Goal: Information Seeking & Learning: Learn about a topic

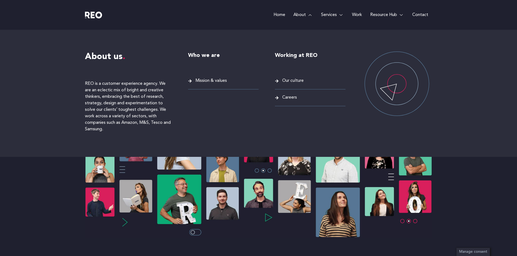
click at [219, 82] on span "Mission & values" at bounding box center [210, 80] width 33 height 7
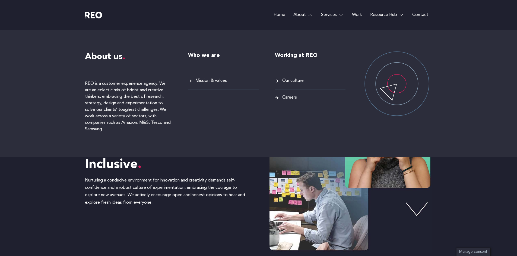
click at [289, 79] on span "Our culture" at bounding box center [292, 80] width 23 height 7
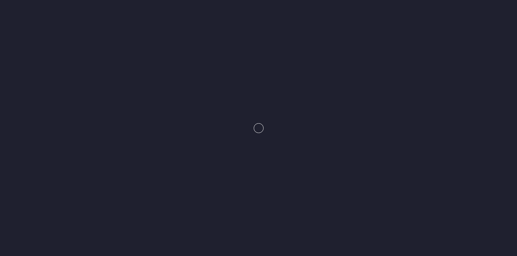
scroll to position [808, 0]
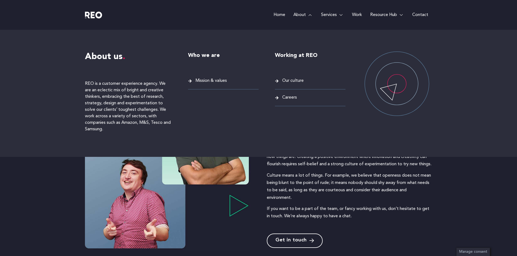
click at [291, 97] on span "Careers" at bounding box center [289, 97] width 16 height 7
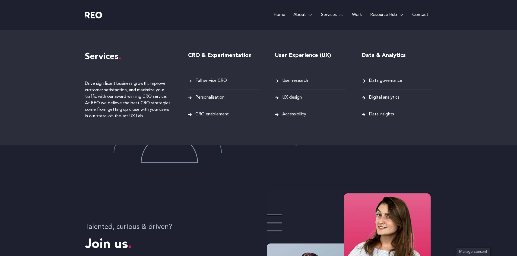
click at [216, 79] on span "Full service CRO" at bounding box center [210, 80] width 33 height 7
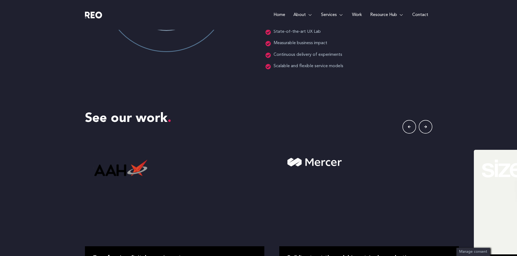
scroll to position [898, 0]
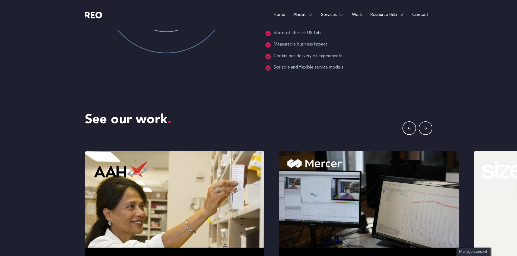
click at [424, 128] on icon "button" at bounding box center [425, 128] width 3 height 3
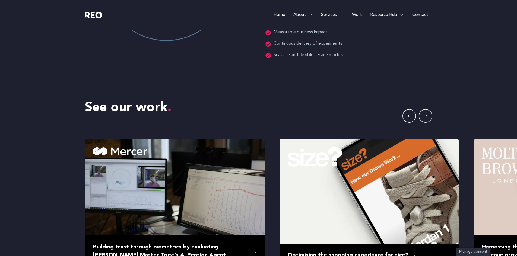
click at [424, 117] on icon "button" at bounding box center [425, 116] width 3 height 3
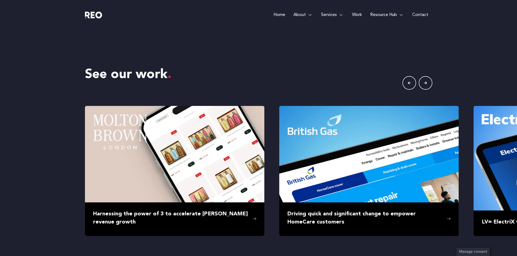
scroll to position [916, 0]
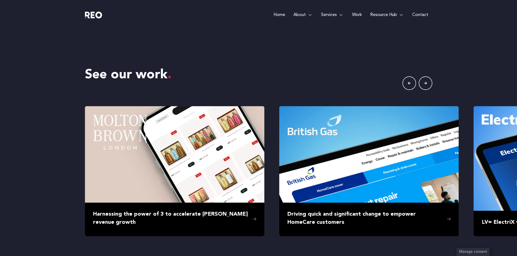
click at [422, 85] on icon "button" at bounding box center [426, 84] width 14 height 14
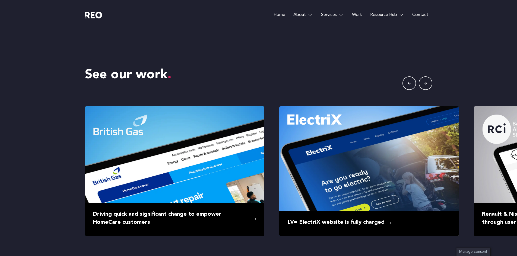
click at [422, 85] on icon "button" at bounding box center [426, 84] width 14 height 14
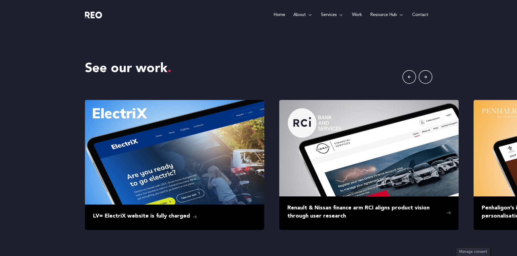
click at [422, 84] on icon "button" at bounding box center [426, 77] width 14 height 14
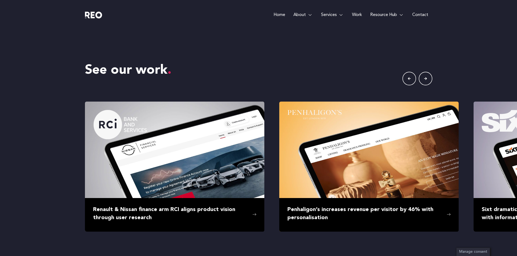
scroll to position [907, 0]
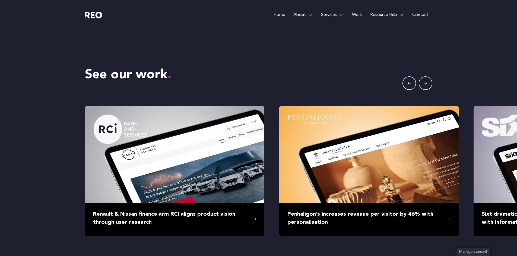
click at [422, 85] on icon "button" at bounding box center [426, 84] width 14 height 14
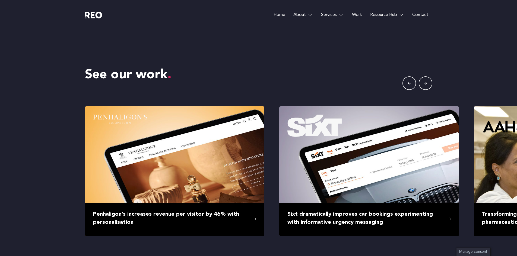
click at [422, 85] on icon "button" at bounding box center [426, 84] width 14 height 14
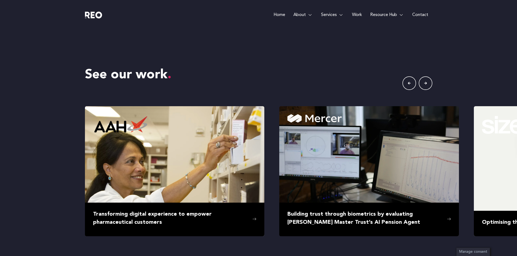
click at [422, 85] on icon "button" at bounding box center [426, 84] width 14 height 14
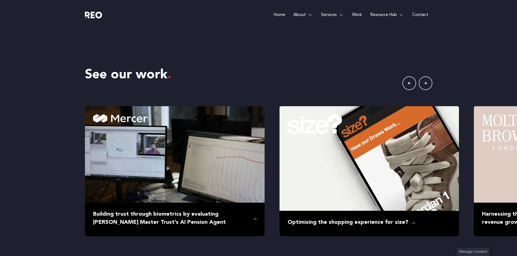
click at [422, 85] on icon "button" at bounding box center [426, 84] width 14 height 14
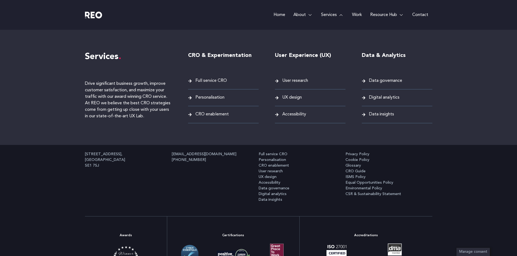
scroll to position [1527, 0]
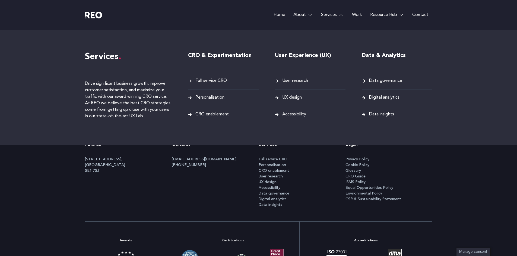
click at [371, 115] on span "Data insights" at bounding box center [381, 114] width 26 height 7
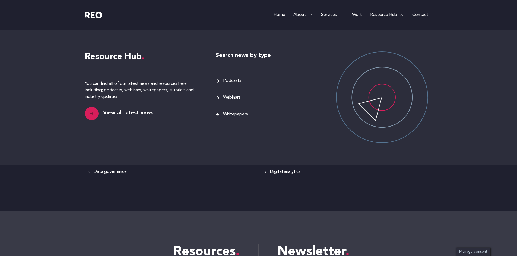
scroll to position [1346, 0]
click at [232, 115] on span "Whitepapers" at bounding box center [235, 114] width 26 height 7
